Goal: Entertainment & Leisure: Consume media (video, audio)

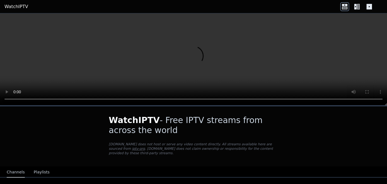
scroll to position [84, 0]
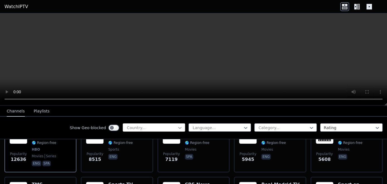
click at [178, 128] on icon at bounding box center [179, 128] width 3 height 2
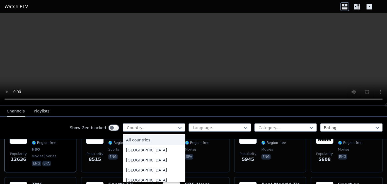
click at [143, 140] on div "All countries" at bounding box center [154, 140] width 62 height 10
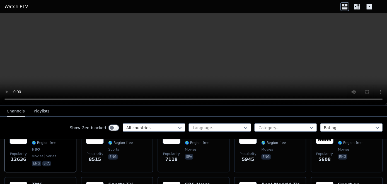
scroll to position [251, 0]
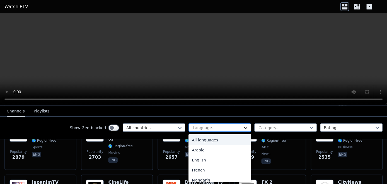
click at [243, 126] on icon at bounding box center [246, 128] width 6 height 6
click at [201, 158] on div "English" at bounding box center [220, 160] width 62 height 10
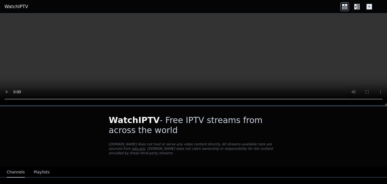
scroll to position [84, 0]
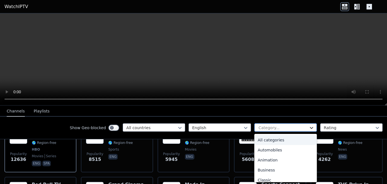
click at [309, 126] on icon at bounding box center [312, 128] width 6 height 6
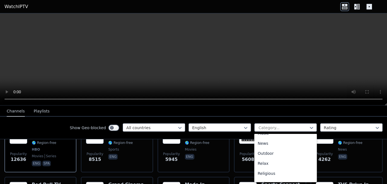
scroll to position [225, 0]
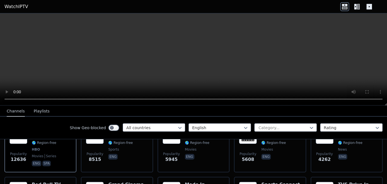
click at [297, 113] on nav "Channels Playlists" at bounding box center [193, 111] width 387 height 11
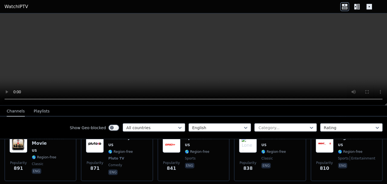
scroll to position [921, 0]
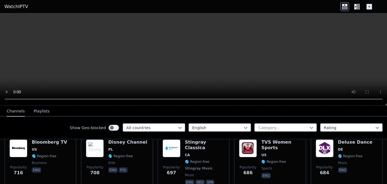
click at [345, 3] on icon at bounding box center [344, 6] width 9 height 9
click at [355, 6] on icon at bounding box center [357, 6] width 9 height 9
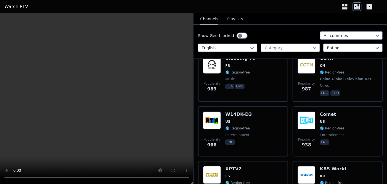
scroll to position [1674, 0]
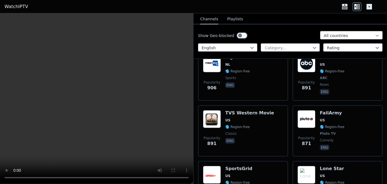
click at [375, 35] on icon at bounding box center [378, 36] width 6 height 6
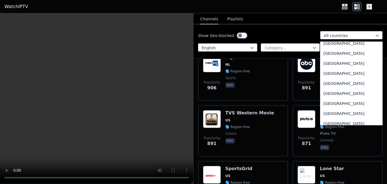
scroll to position [152, 0]
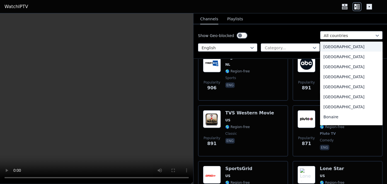
click at [295, 13] on header "WatchIPTV" at bounding box center [193, 6] width 387 height 13
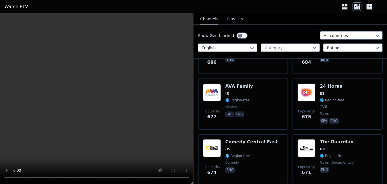
scroll to position [2427, 0]
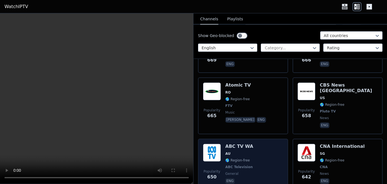
click at [265, 144] on div "Popularity 650 ABC TV WA AU 🌎 Region-free ABC Television general eng" at bounding box center [243, 164] width 80 height 41
click at [244, 144] on div "ABC TV WA AU 🌎 Region-free ABC Television general eng" at bounding box center [239, 164] width 28 height 41
click at [246, 158] on span "🌎 Region-free" at bounding box center [237, 160] width 25 height 4
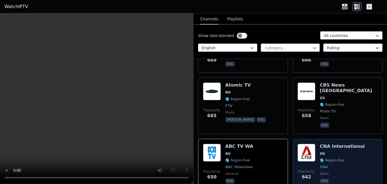
click at [330, 165] on span "CNA" at bounding box center [342, 167] width 45 height 4
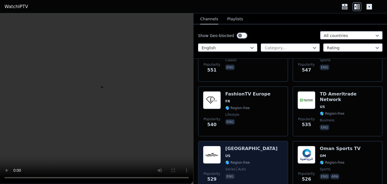
scroll to position [3097, 0]
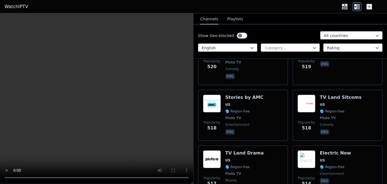
click at [345, 5] on icon at bounding box center [345, 5] width 6 height 2
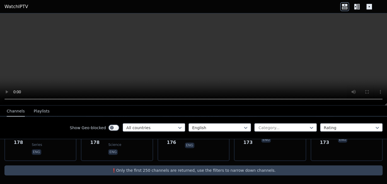
scroll to position [2883, 0]
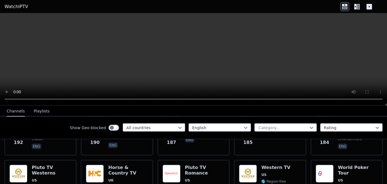
click at [369, 5] on icon at bounding box center [370, 7] width 6 height 6
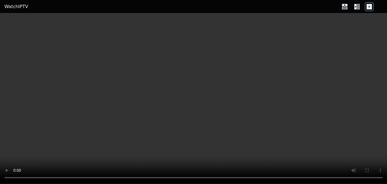
click at [365, 97] on video at bounding box center [193, 98] width 387 height 171
